Goal: Task Accomplishment & Management: Regenerate reports

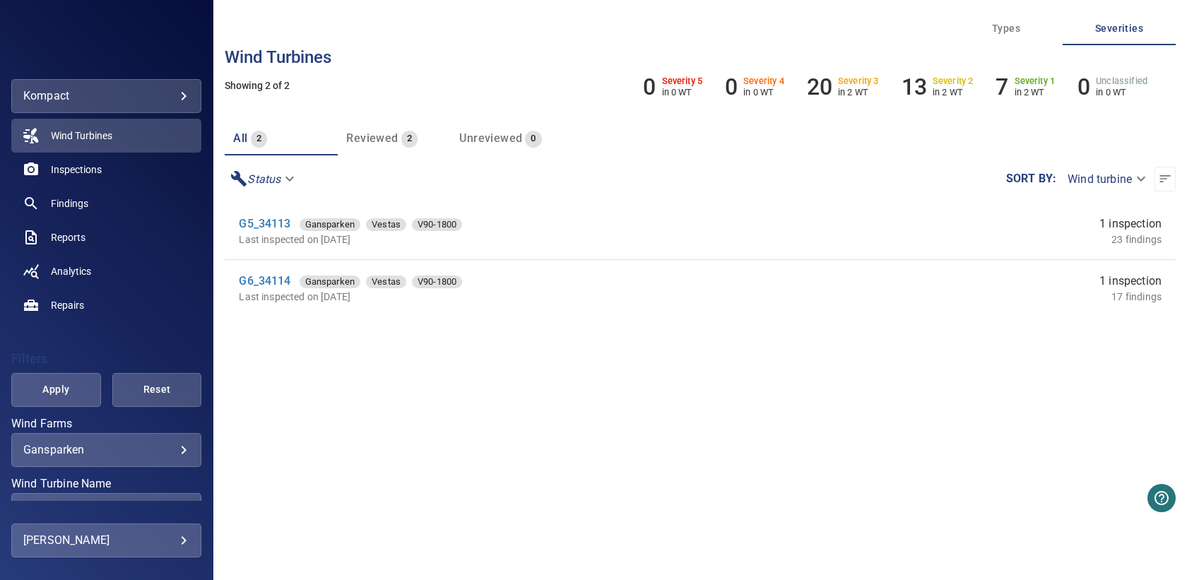
scroll to position [57, 0]
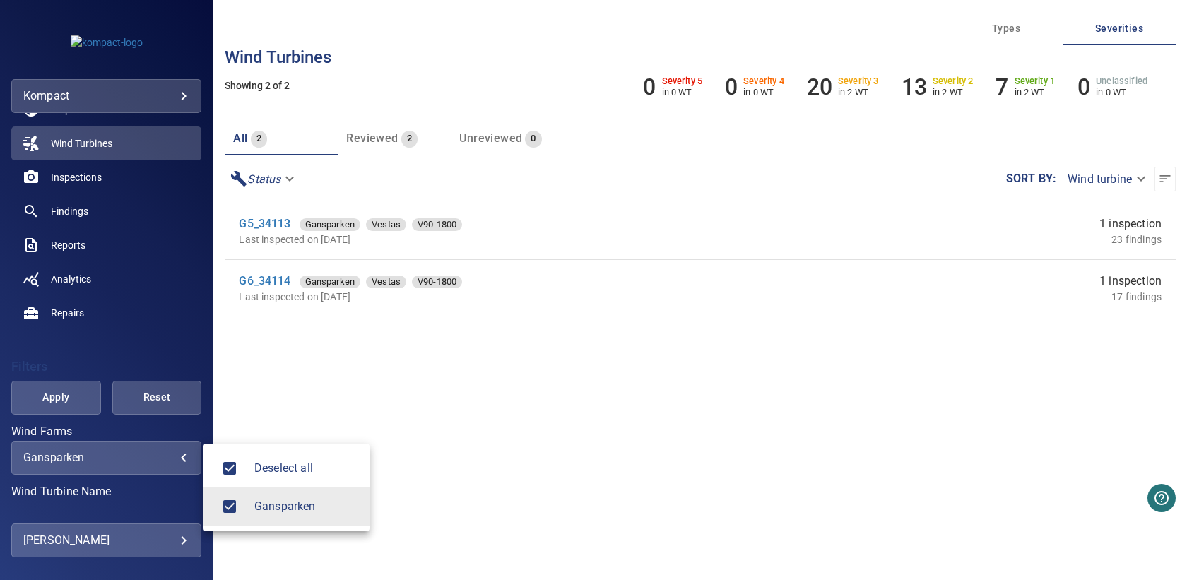
click at [153, 453] on body "**********" at bounding box center [593, 290] width 1187 height 580
click at [278, 371] on div at bounding box center [593, 290] width 1187 height 580
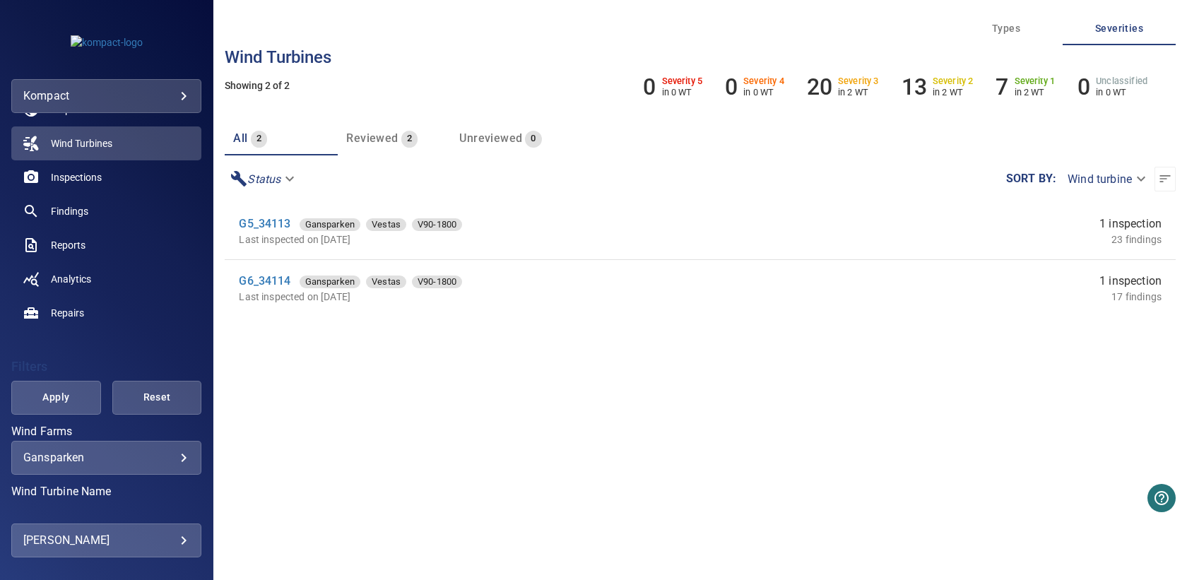
click at [90, 99] on body "**********" at bounding box center [593, 290] width 1187 height 580
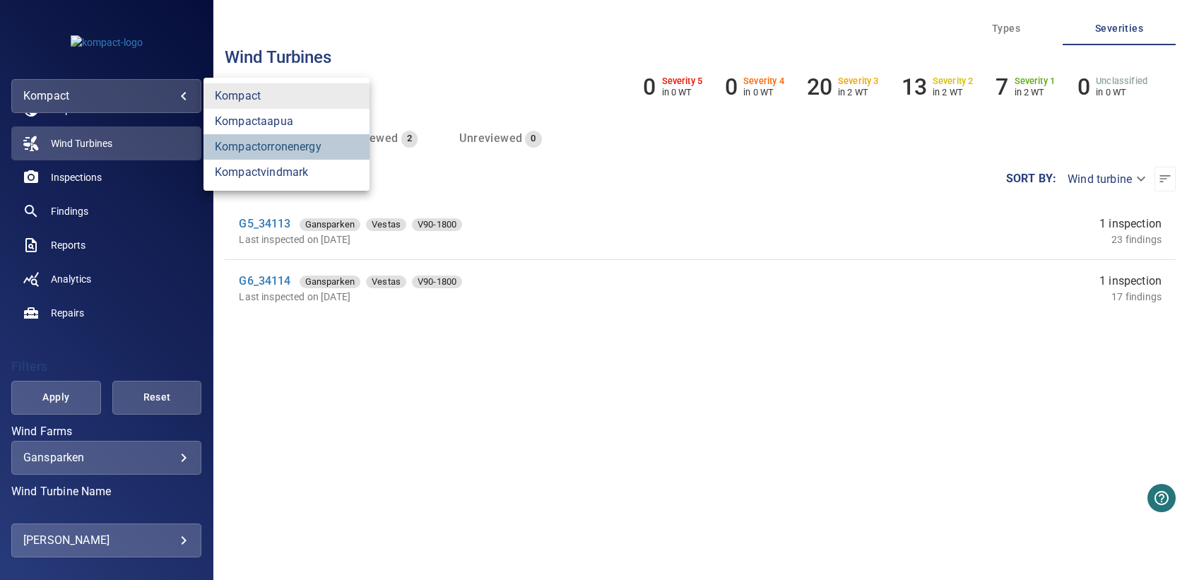
click at [283, 153] on link "kompactorronenergy" at bounding box center [287, 146] width 166 height 25
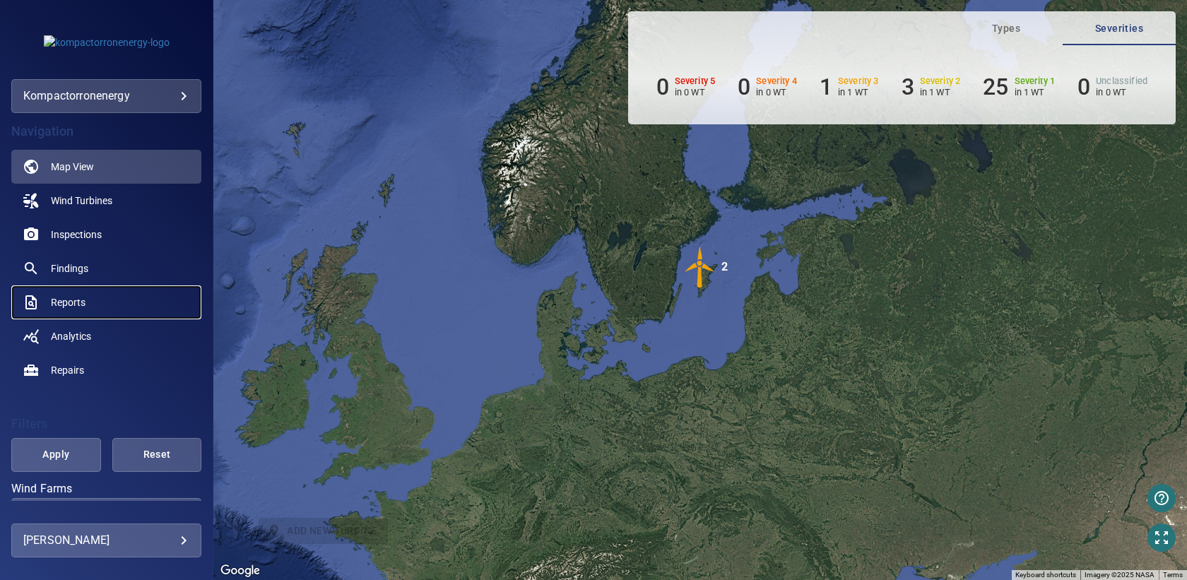
click at [87, 295] on link "Reports" at bounding box center [106, 303] width 190 height 34
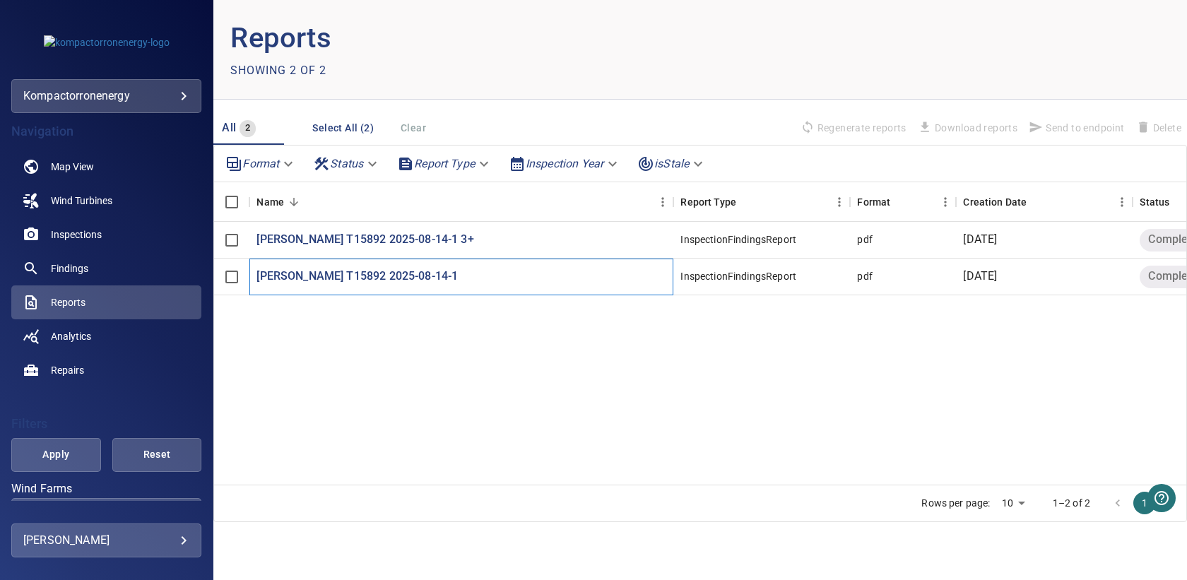
click at [368, 266] on div "[PERSON_NAME] T15892 2025-08-14-1" at bounding box center [462, 277] width 424 height 37
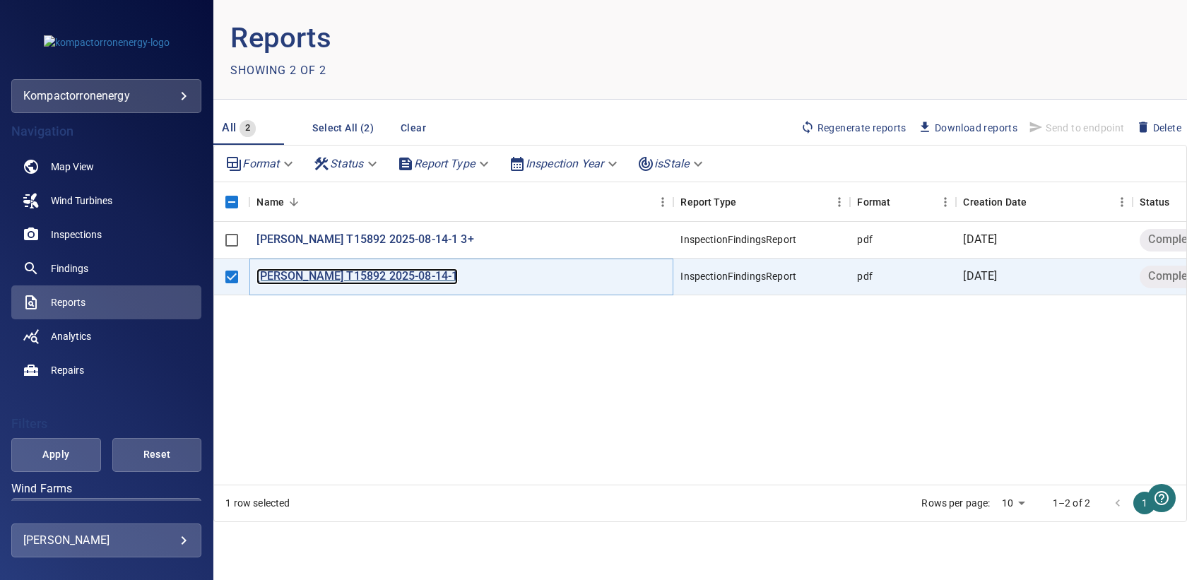
click at [356, 275] on p "[PERSON_NAME] T15892 2025-08-14-1" at bounding box center [357, 277] width 201 height 16
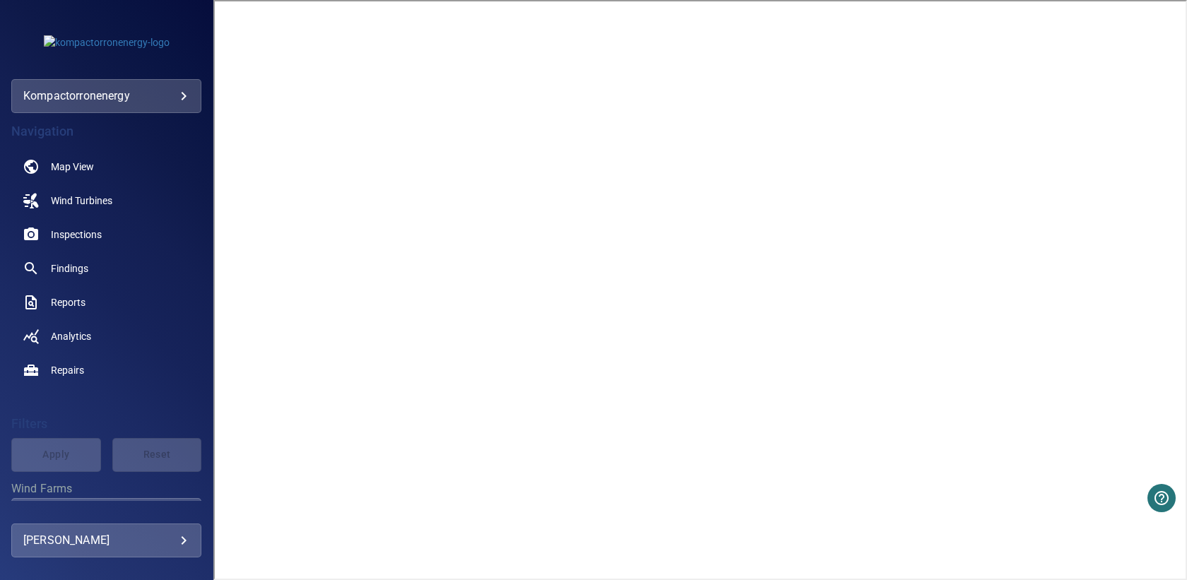
click at [202, 288] on div "Navigation Map View Wind Turbines Inspections Findings Reports Analytics Repair…" at bounding box center [106, 307] width 213 height 388
click at [78, 264] on span "Findings" at bounding box center [69, 269] width 37 height 14
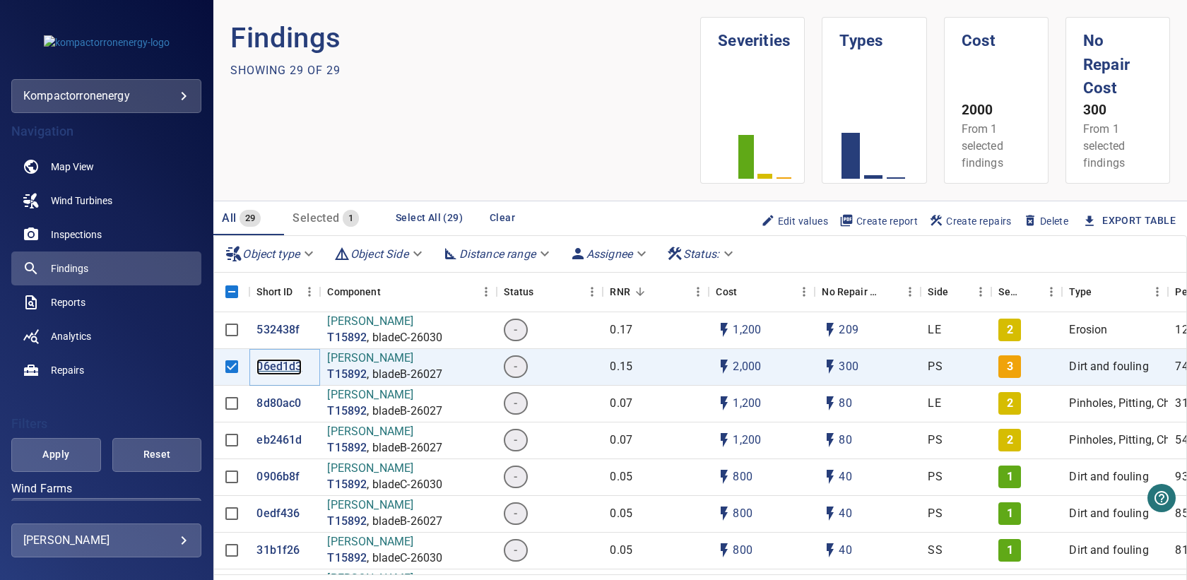
click at [297, 365] on p "06ed1d3" at bounding box center [279, 367] width 45 height 16
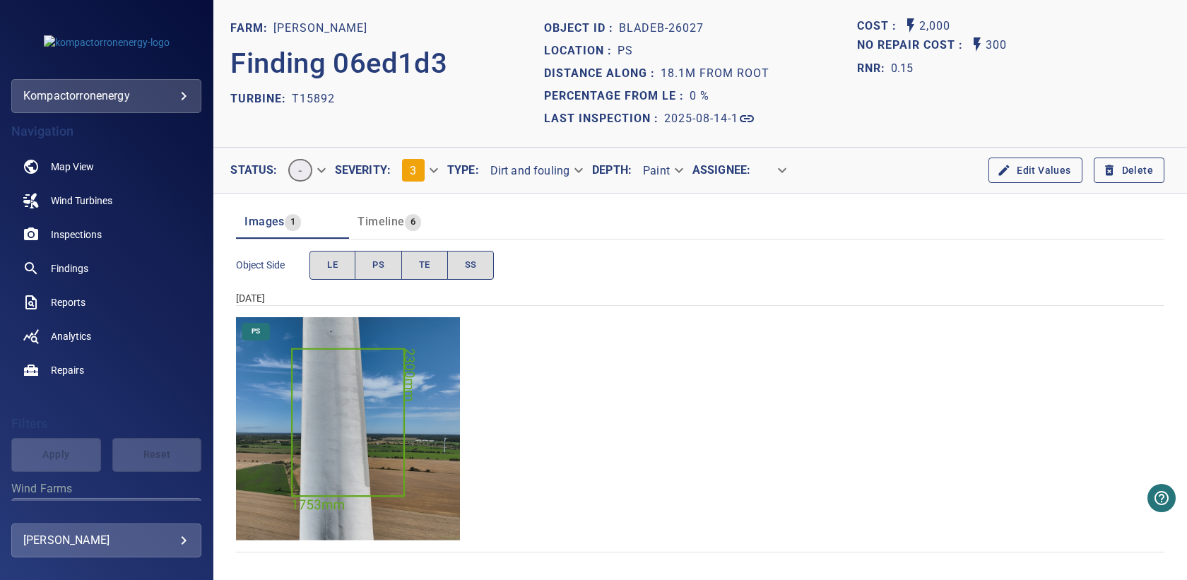
click at [430, 169] on body "**********" at bounding box center [593, 290] width 1187 height 580
click at [416, 120] on li "1" at bounding box center [432, 119] width 86 height 25
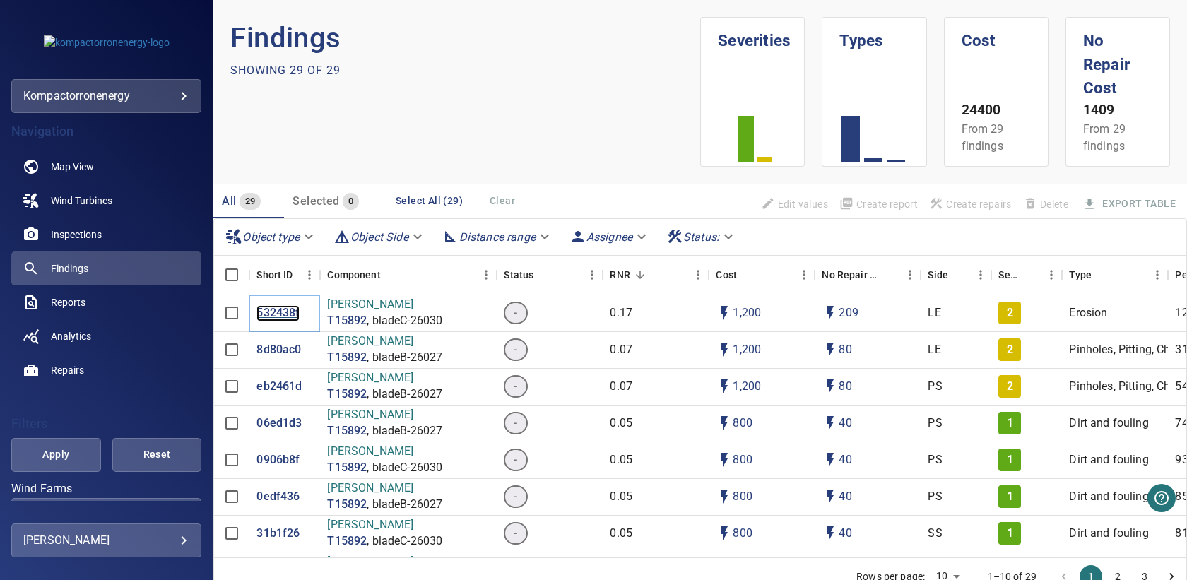
click at [284, 315] on p "532438f" at bounding box center [278, 313] width 43 height 16
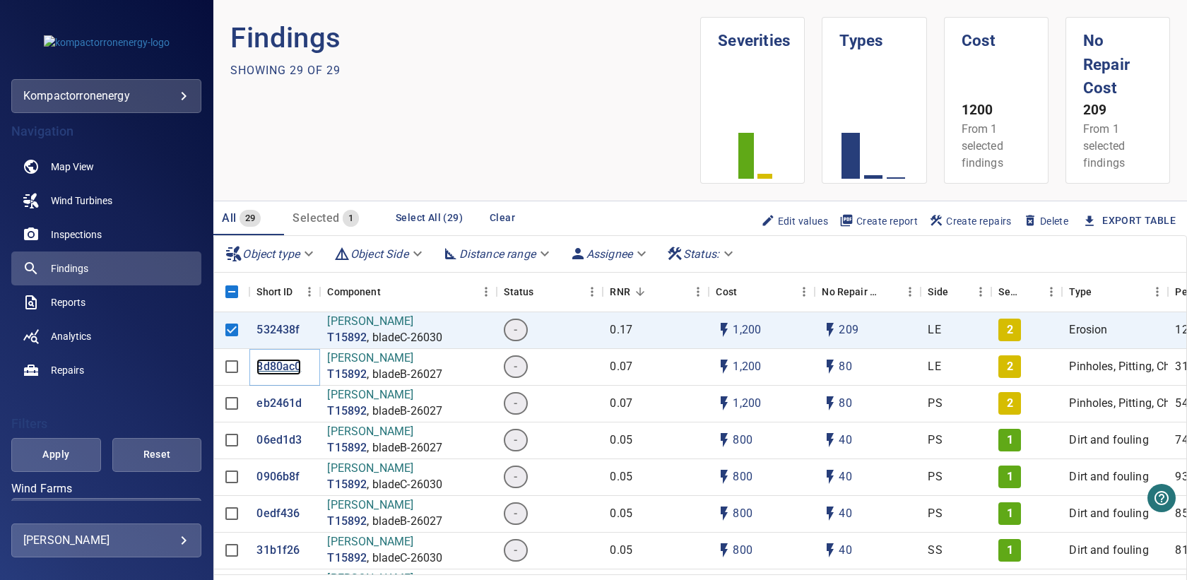
click at [288, 363] on p "8d80ac0" at bounding box center [279, 367] width 45 height 16
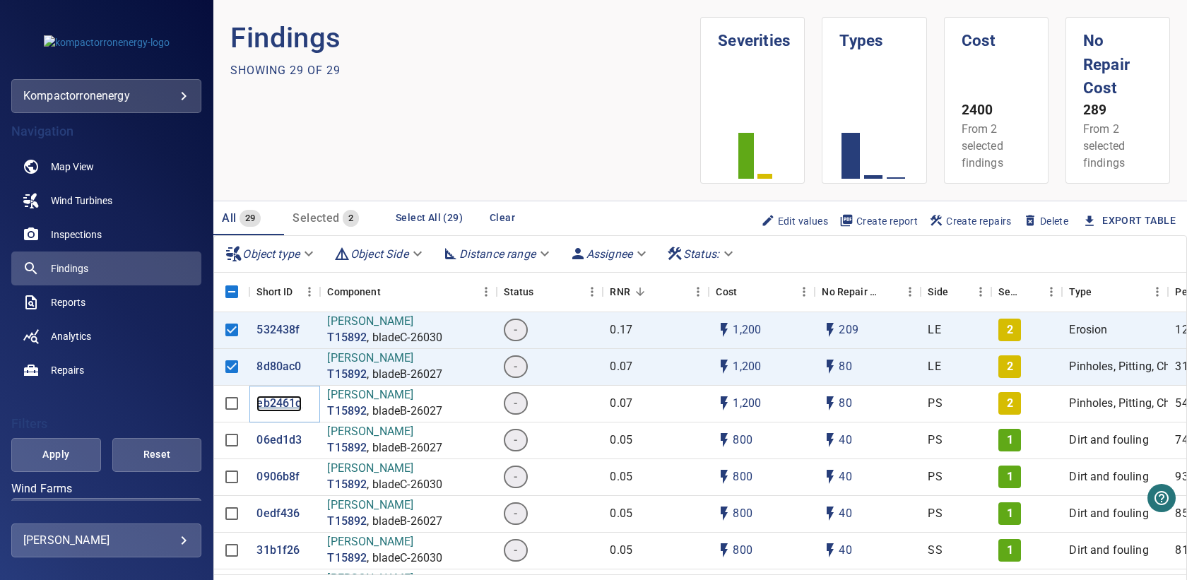
click at [282, 401] on p "eb2461d" at bounding box center [279, 404] width 45 height 16
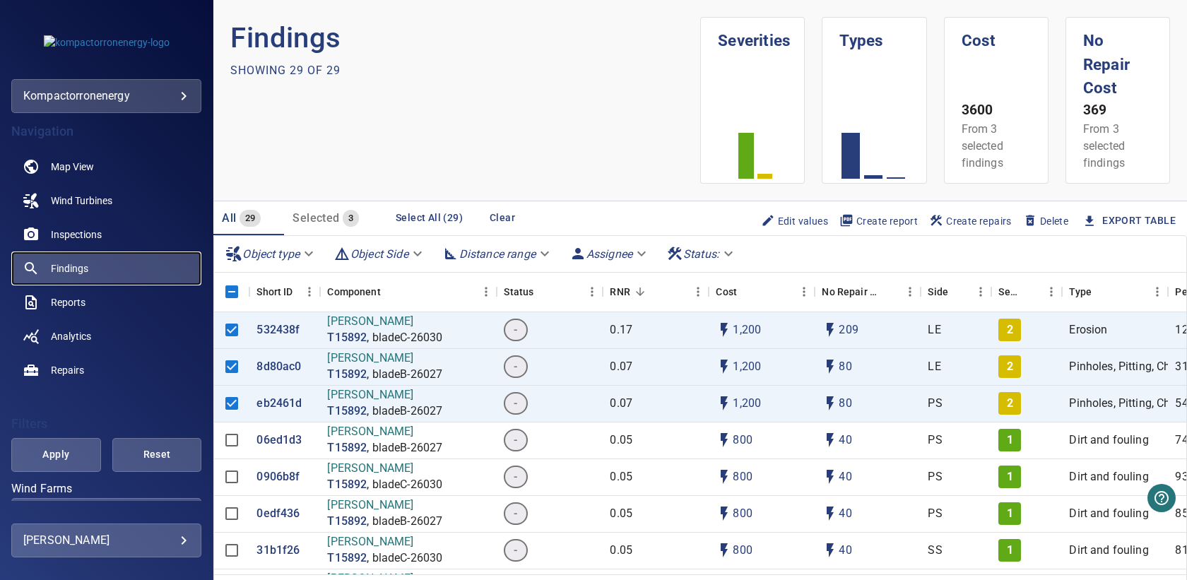
click at [96, 271] on link "Findings" at bounding box center [106, 269] width 190 height 34
click at [86, 306] on link "Reports" at bounding box center [106, 303] width 190 height 34
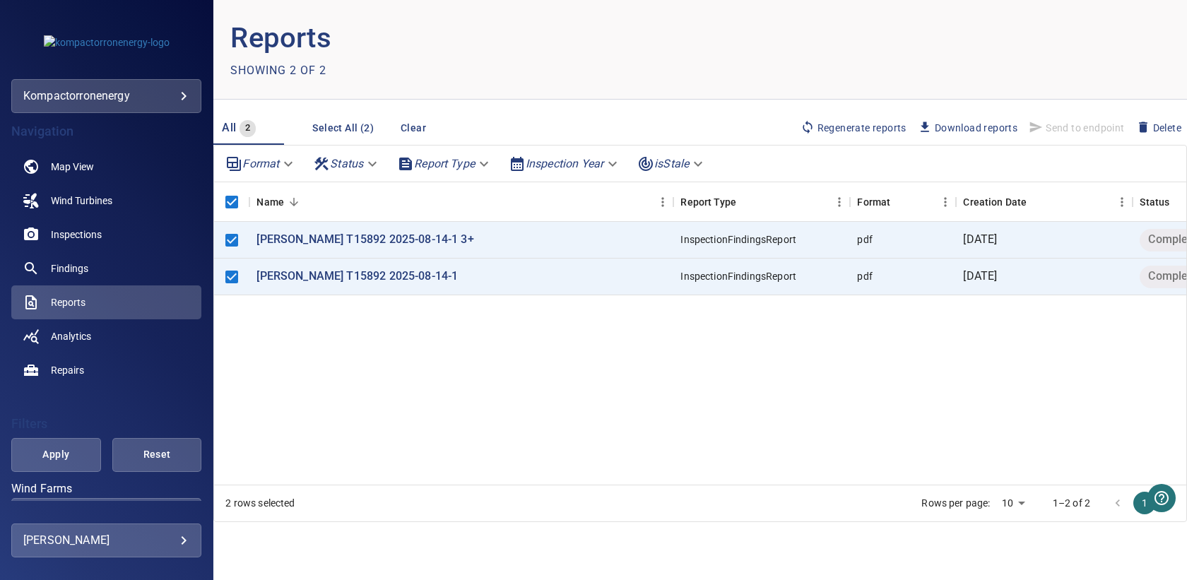
click at [860, 127] on span "Regenerate reports" at bounding box center [854, 128] width 106 height 16
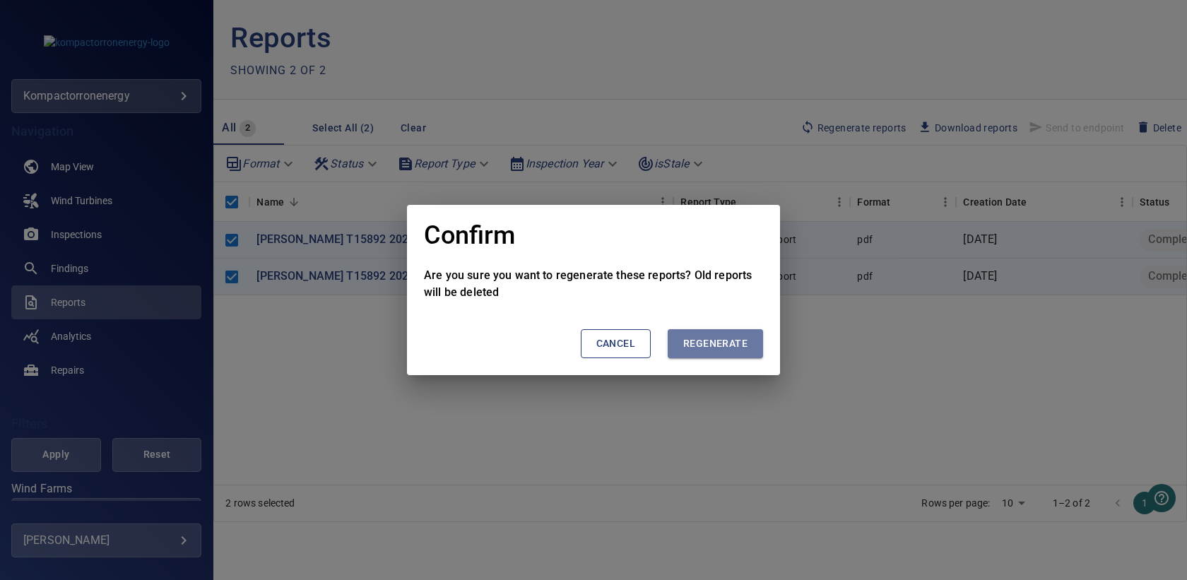
click at [705, 342] on span "Regenerate" at bounding box center [716, 344] width 64 height 18
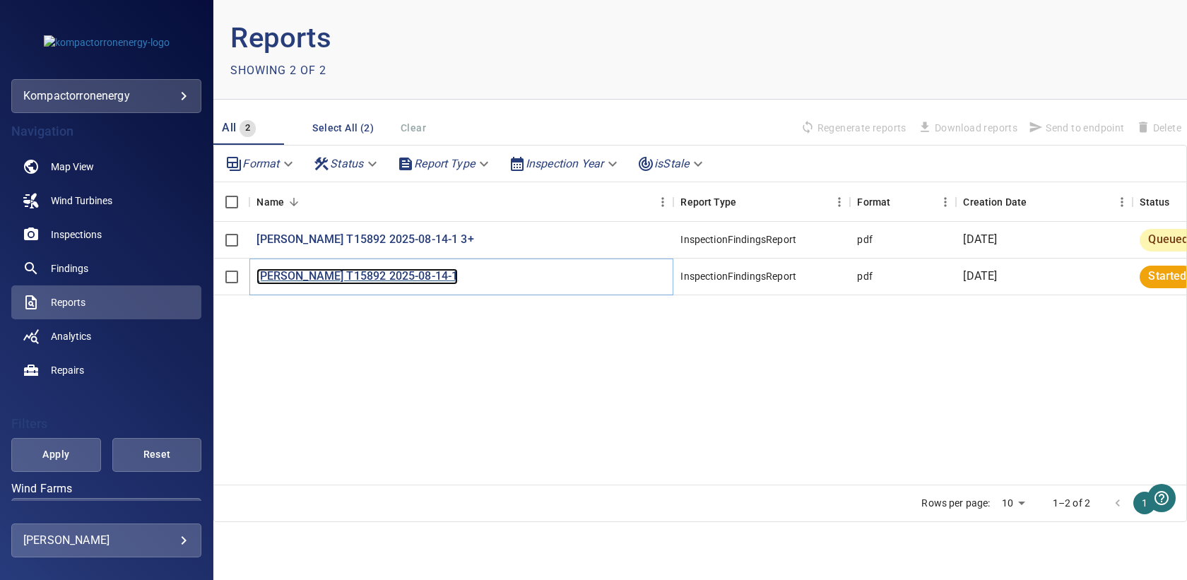
click at [352, 276] on p "[PERSON_NAME] T15892 2025-08-14-1" at bounding box center [357, 277] width 201 height 16
click at [316, 274] on p "[PERSON_NAME] T15892 2025-08-14-1" at bounding box center [357, 277] width 201 height 16
